Goal: Task Accomplishment & Management: Manage account settings

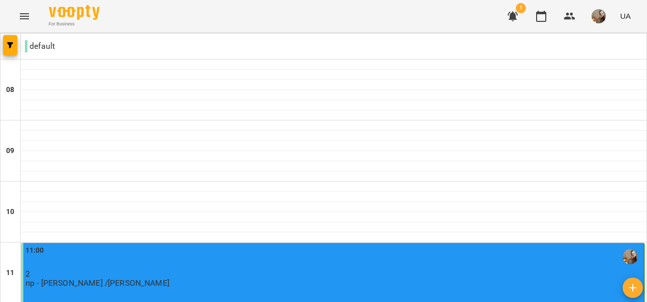
scroll to position [679, 0]
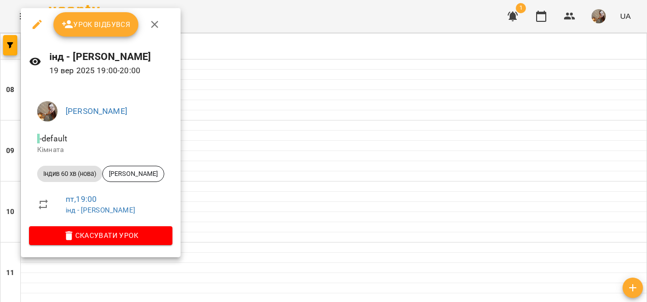
click at [110, 26] on span "Урок відбувся" at bounding box center [96, 24] width 69 height 12
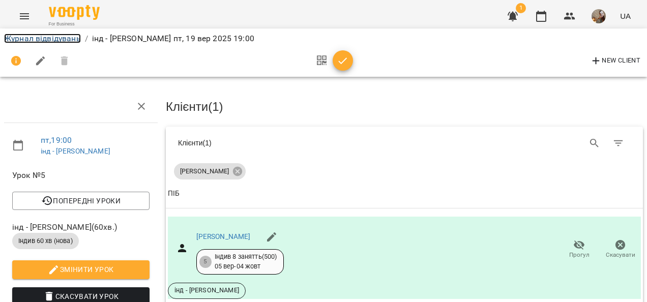
click at [69, 38] on link "Журнал відвідувань" at bounding box center [42, 39] width 77 height 10
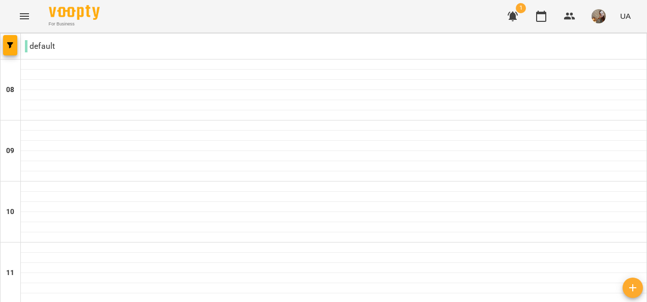
scroll to position [629, 0]
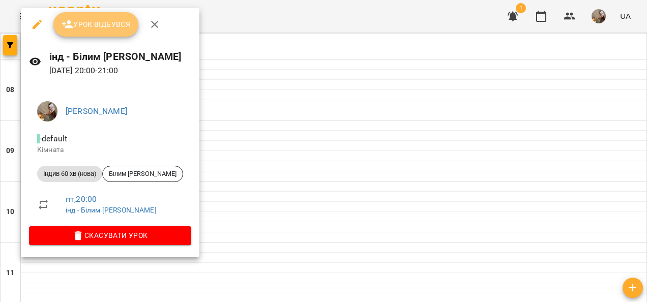
click at [99, 21] on span "Урок відбувся" at bounding box center [96, 24] width 69 height 12
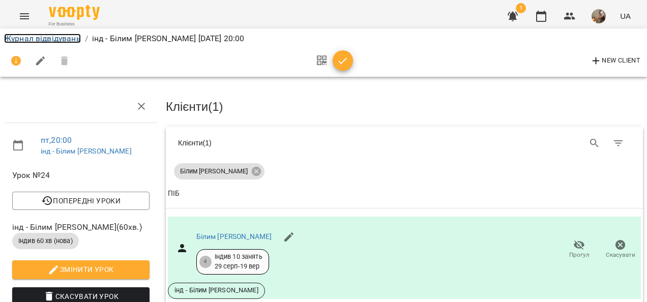
click at [71, 39] on link "Журнал відвідувань" at bounding box center [42, 39] width 77 height 10
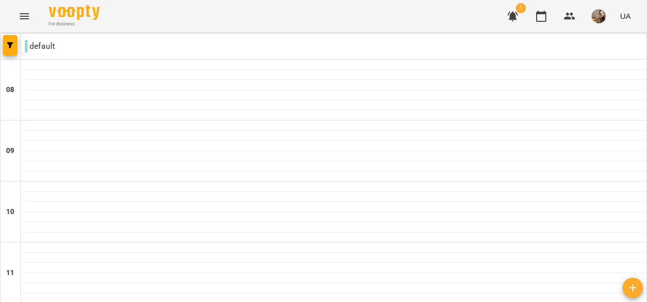
scroll to position [679, 0]
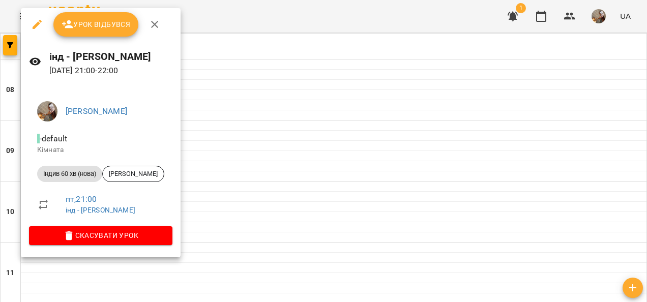
click at [107, 20] on span "Урок відбувся" at bounding box center [96, 24] width 69 height 12
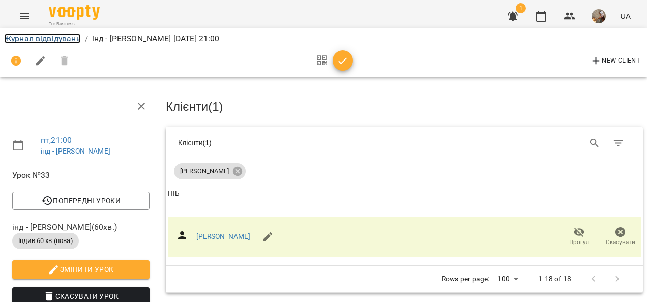
click at [67, 37] on link "Журнал відвідувань" at bounding box center [42, 39] width 77 height 10
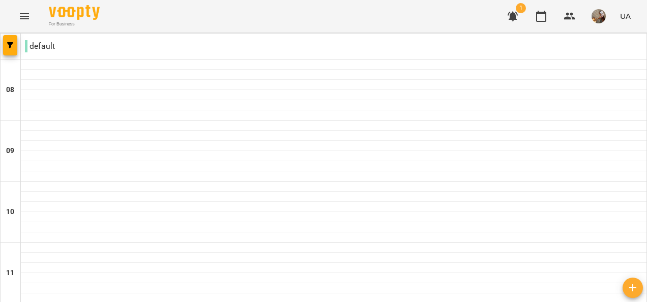
scroll to position [679, 0]
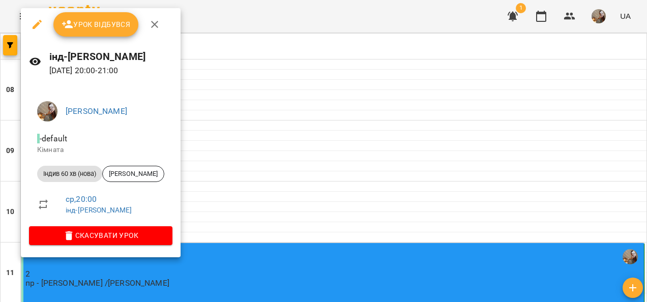
click at [113, 25] on span "Урок відбувся" at bounding box center [96, 24] width 69 height 12
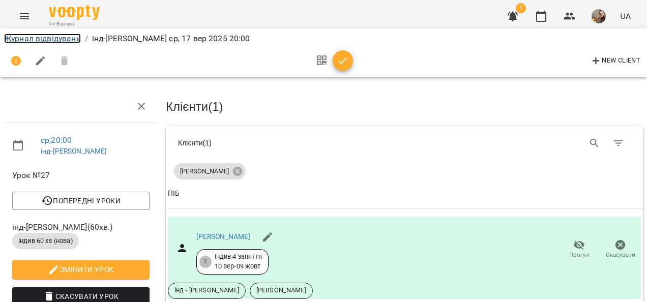
click at [75, 38] on link "Журнал відвідувань" at bounding box center [42, 39] width 77 height 10
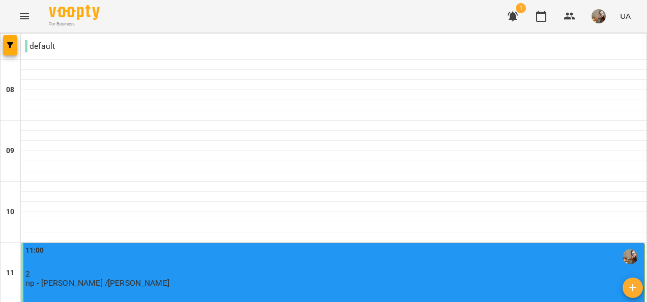
scroll to position [679, 0]
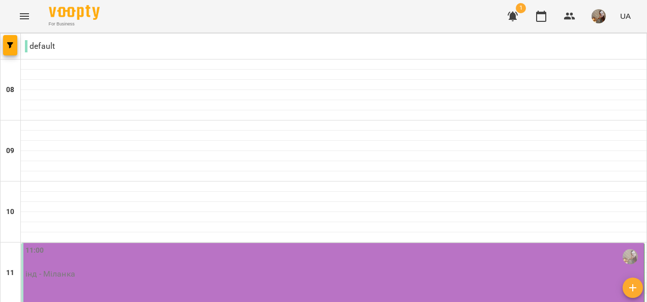
scroll to position [153, 0]
click at [95, 245] on div "11:00" at bounding box center [333, 256] width 617 height 23
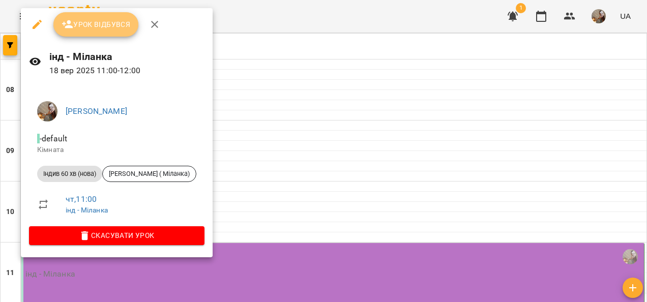
click at [101, 26] on span "Урок відбувся" at bounding box center [96, 24] width 69 height 12
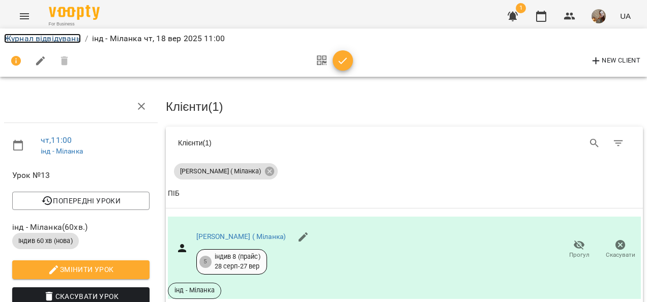
click at [67, 36] on link "Журнал відвідувань" at bounding box center [42, 39] width 77 height 10
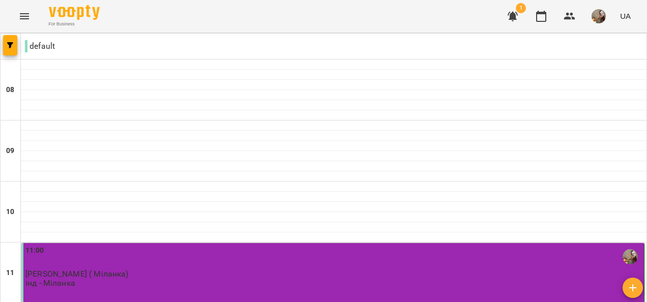
type input "**********"
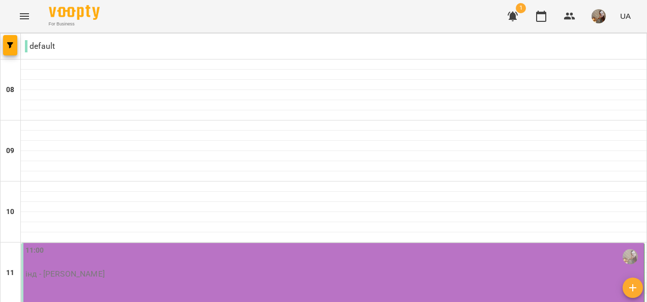
scroll to position [120, 0]
type input "**********"
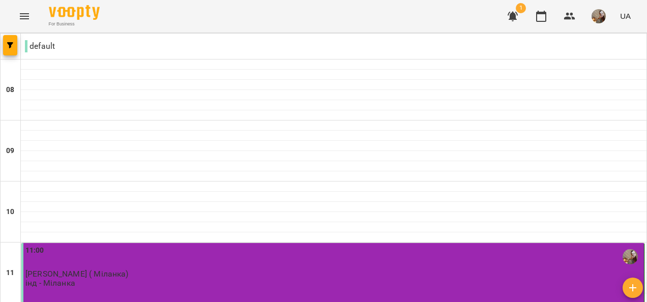
scroll to position [204, 0]
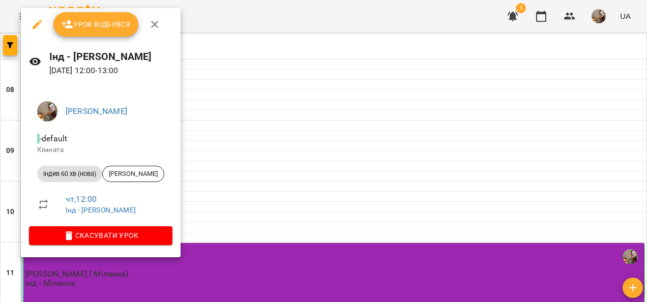
click at [105, 25] on span "Урок відбувся" at bounding box center [96, 24] width 69 height 12
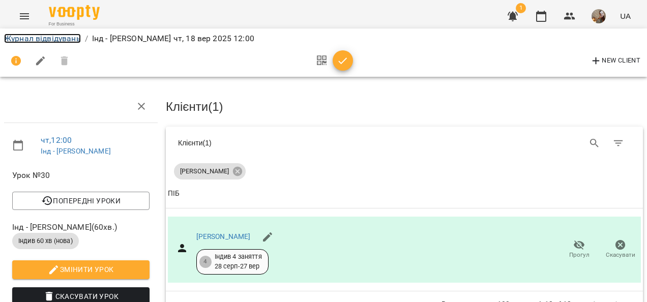
click at [64, 40] on link "Журнал відвідувань" at bounding box center [42, 39] width 77 height 10
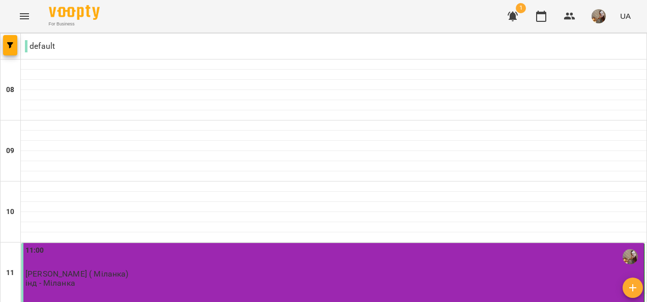
scroll to position [407, 0]
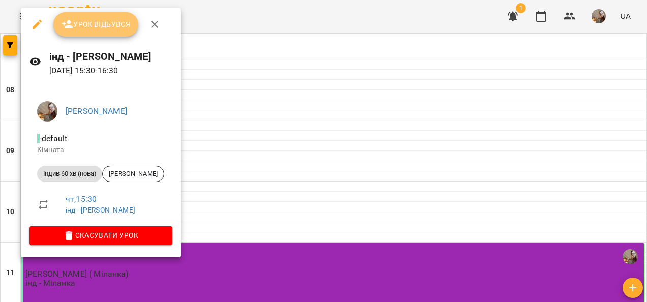
click at [86, 18] on span "Урок відбувся" at bounding box center [96, 24] width 69 height 12
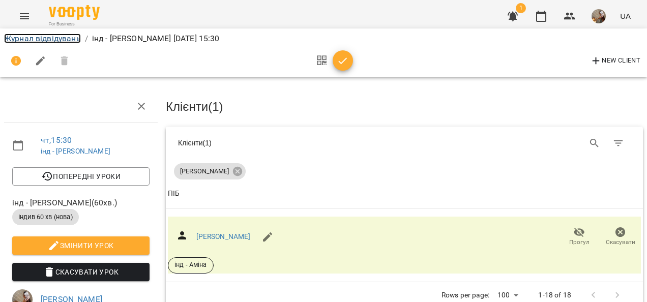
click at [61, 36] on link "Журнал відвідувань" at bounding box center [42, 39] width 77 height 10
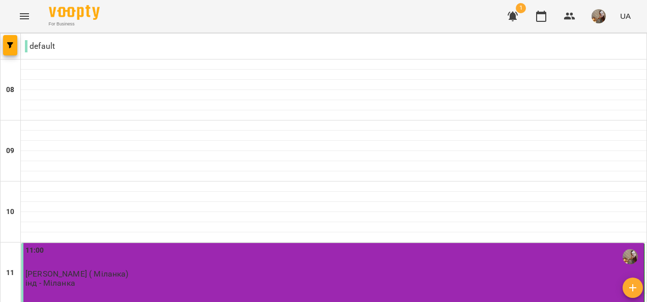
scroll to position [679, 0]
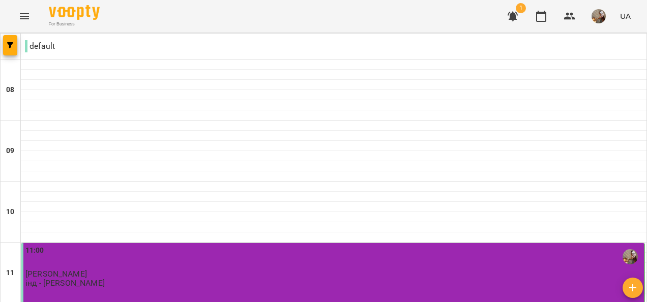
scroll to position [679, 0]
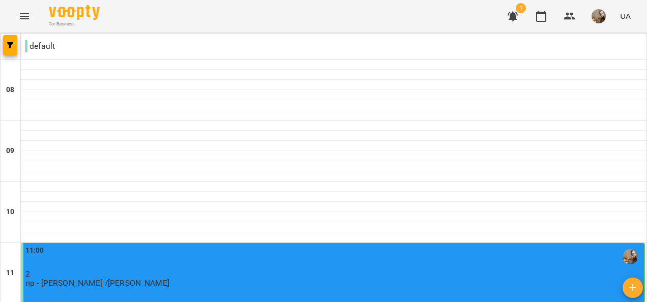
scroll to position [629, 0]
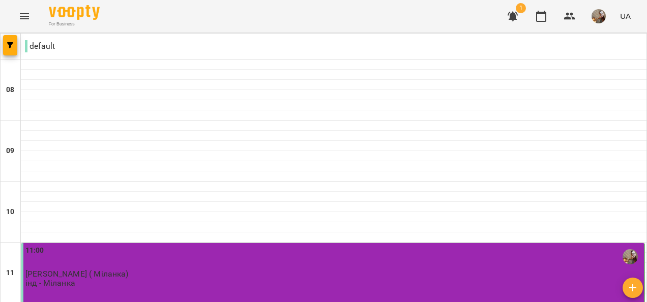
scroll to position [679, 0]
